Goal: Book appointment/travel/reservation

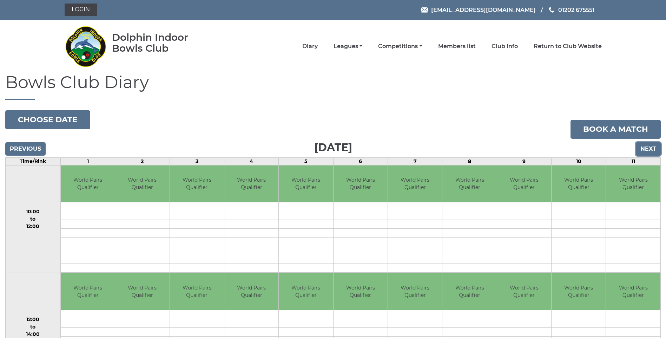
click at [651, 148] on input "Next" at bounding box center [648, 148] width 25 height 13
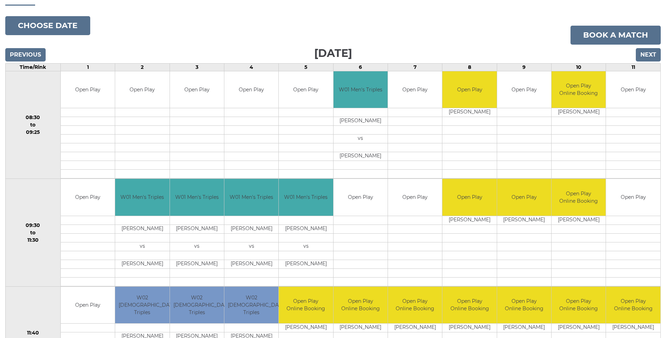
scroll to position [105, 0]
